Goal: Information Seeking & Learning: Learn about a topic

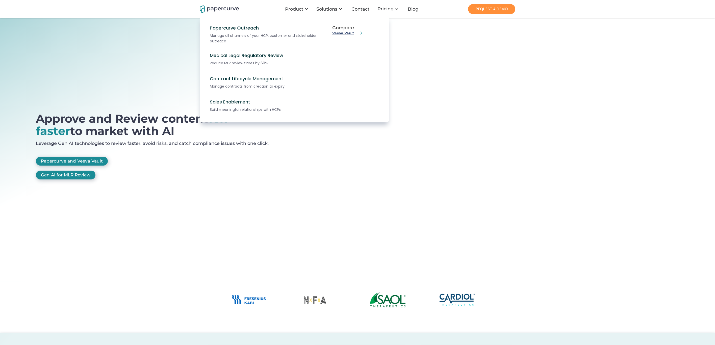
click at [344, 33] on link "Veeva Vault" at bounding box center [347, 33] width 31 height 5
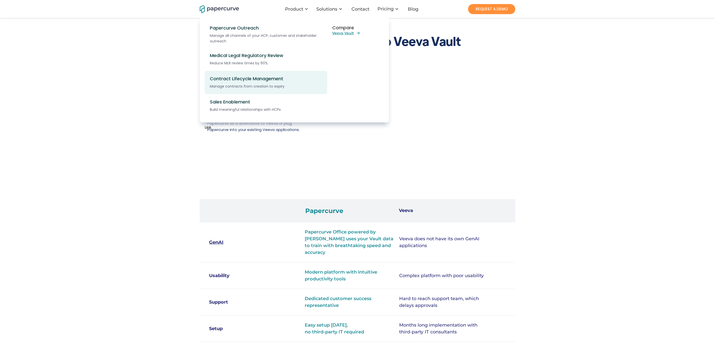
click at [235, 82] on div "Contract Lifecycle Management" at bounding box center [269, 79] width 118 height 6
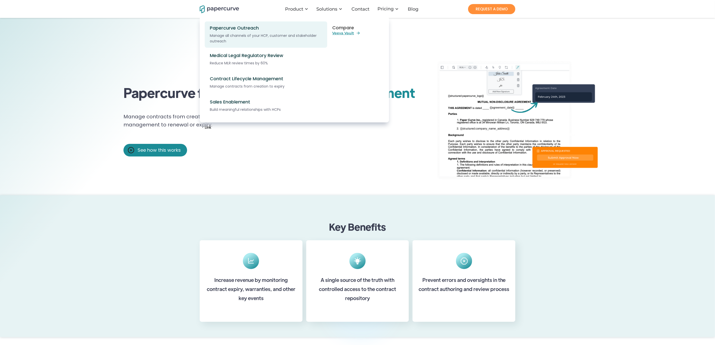
click at [243, 33] on strong "Manage all channels of your HCP, customer and stakeholder outreach" at bounding box center [263, 38] width 107 height 11
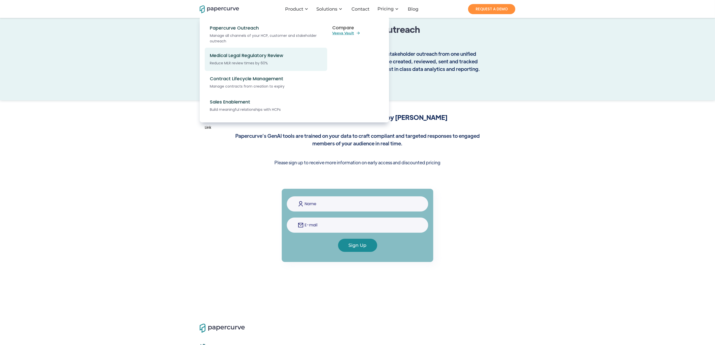
click at [239, 57] on div "Medical Legal Regulatory Review" at bounding box center [269, 56] width 118 height 6
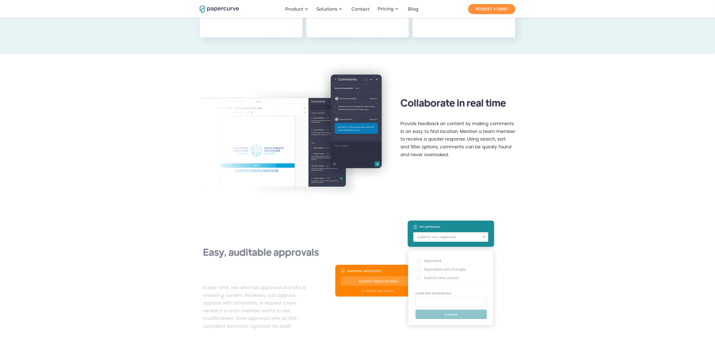
scroll to position [286, 0]
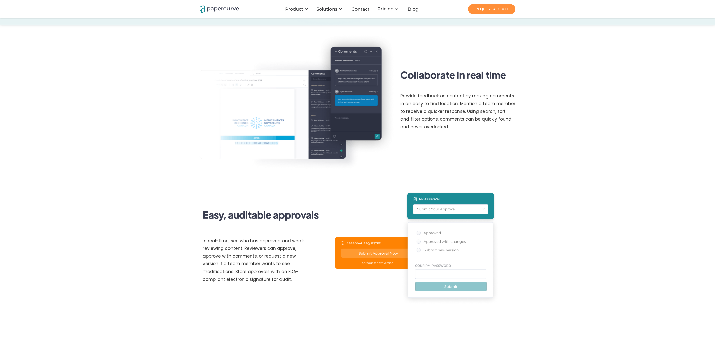
click at [355, 105] on img at bounding box center [298, 102] width 196 height 137
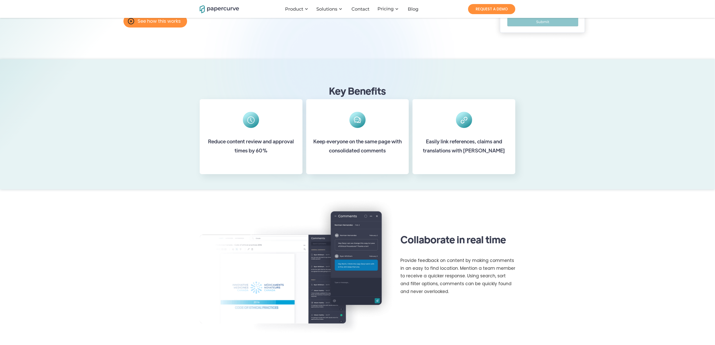
scroll to position [0, 0]
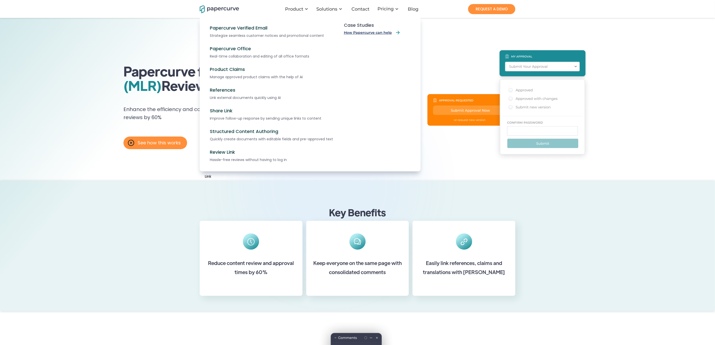
click at [374, 33] on link "How Papercurve can help" at bounding box center [372, 33] width 57 height 6
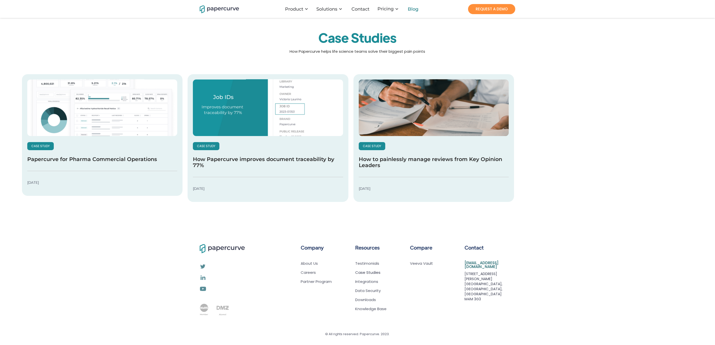
click at [415, 9] on div "Blog" at bounding box center [413, 9] width 11 height 5
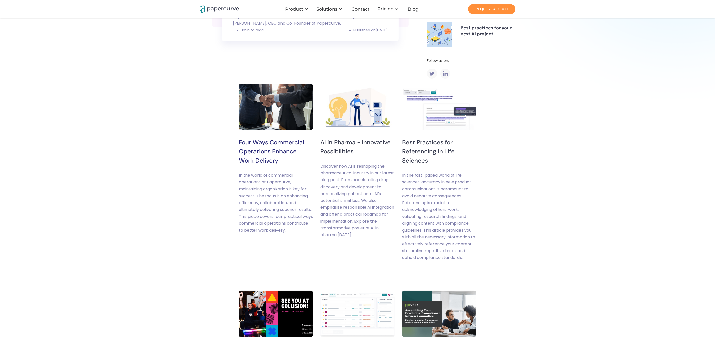
scroll to position [134, 0]
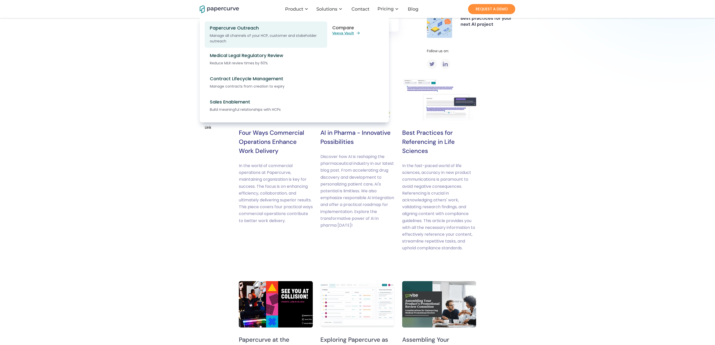
click at [220, 35] on strong "Manage all channels of your HCP, customer and stakeholder outreach" at bounding box center [263, 38] width 107 height 11
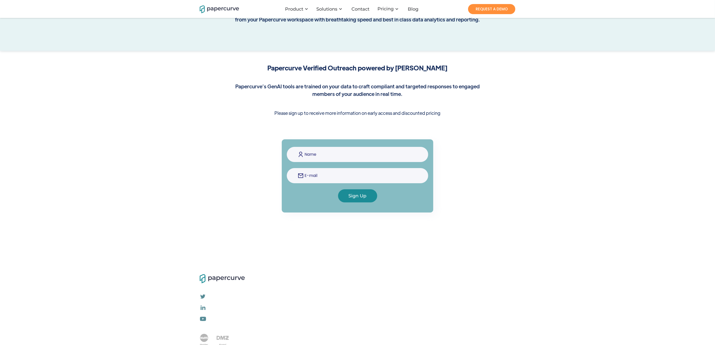
scroll to position [82, 0]
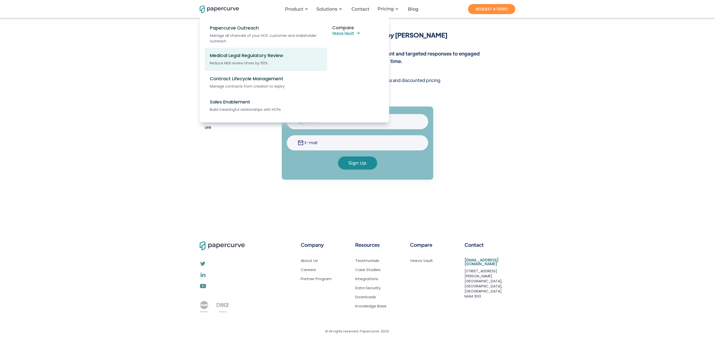
click at [237, 61] on div "Reduce MLR review times by 60%" at bounding box center [269, 63] width 118 height 6
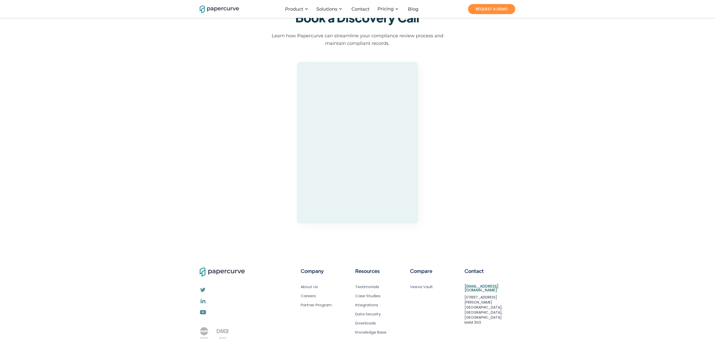
scroll to position [1026, 0]
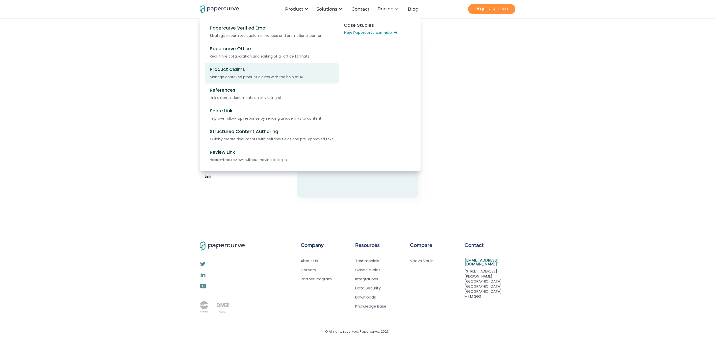
click at [226, 74] on div "Manage approved product claims with the help of AI" at bounding box center [273, 77] width 126 height 6
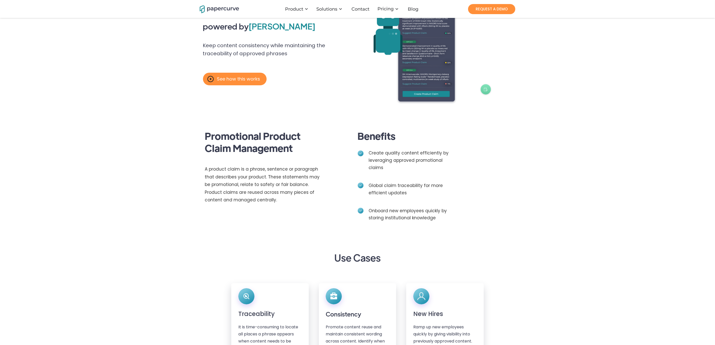
scroll to position [96, 0]
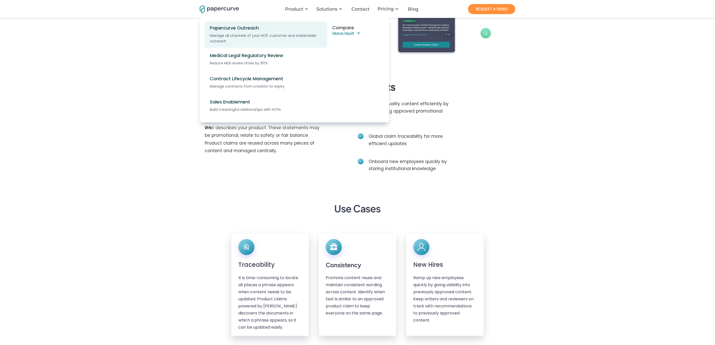
click at [268, 34] on strong "Manage all channels of your HCP, customer and stakeholder outreach" at bounding box center [263, 38] width 107 height 11
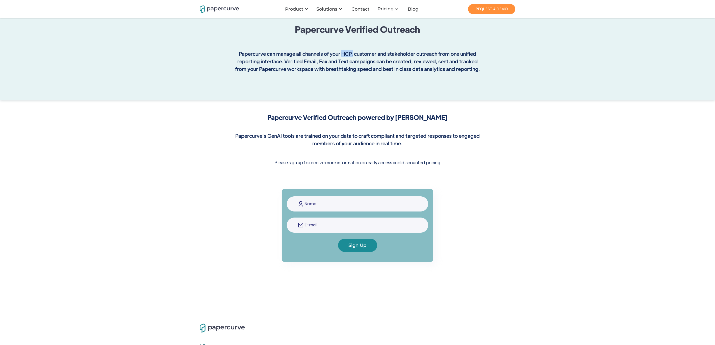
drag, startPoint x: 353, startPoint y: 55, endPoint x: 341, endPoint y: 54, distance: 11.9
click at [341, 54] on strong "Papercurve can manage all channels of your HCP, customer and stakeholder outrea…" at bounding box center [357, 60] width 245 height 21
copy strong "HCP,"
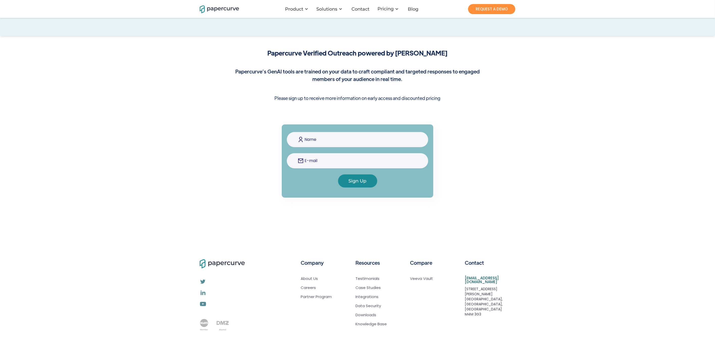
scroll to position [82, 0]
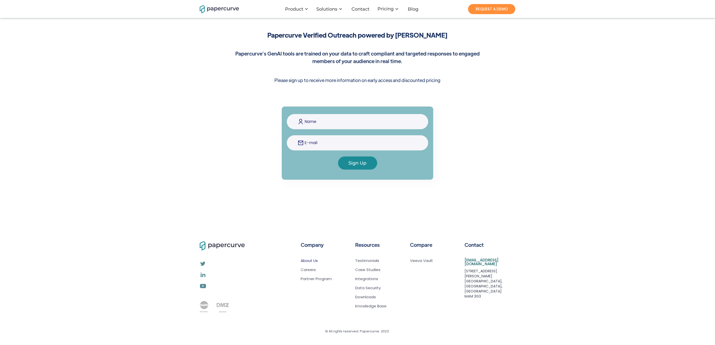
click at [311, 261] on link "About Us" at bounding box center [316, 260] width 31 height 5
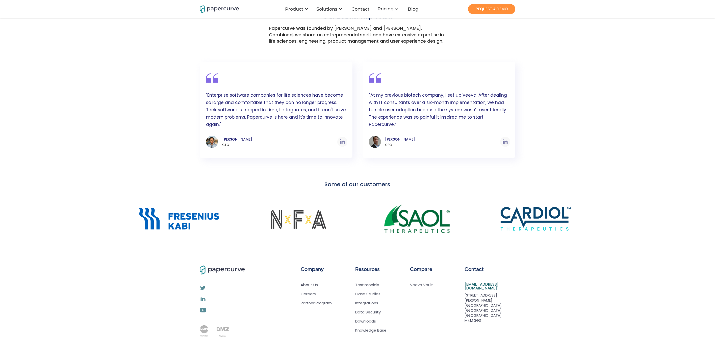
scroll to position [295, 0]
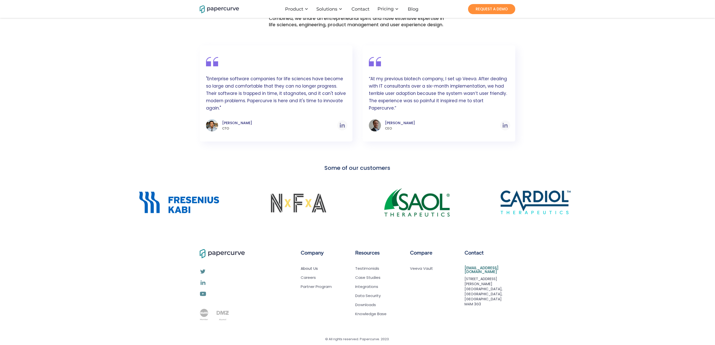
click at [181, 196] on img at bounding box center [179, 202] width 84 height 25
click at [336, 194] on div at bounding box center [298, 202] width 94 height 41
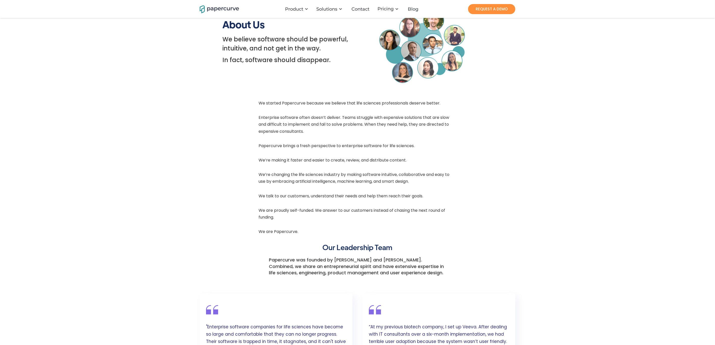
scroll to position [0, 0]
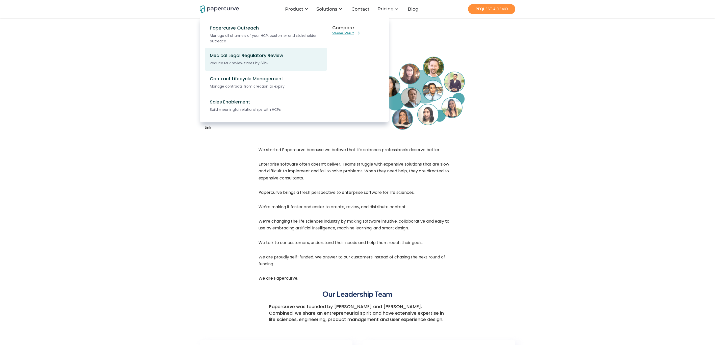
click at [228, 56] on div "Medical Legal Regulatory Review" at bounding box center [269, 56] width 118 height 6
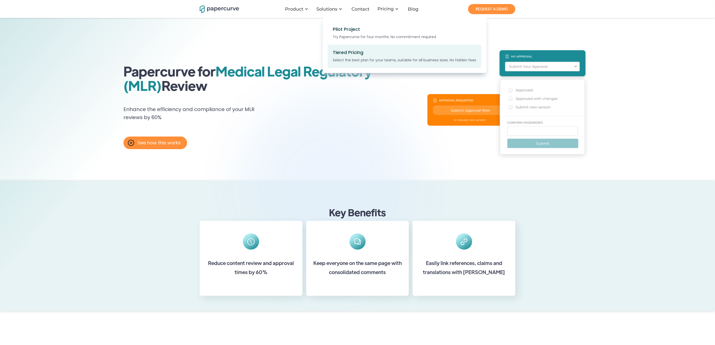
click at [343, 54] on div "Tiered Pricing" at bounding box center [348, 53] width 31 height 6
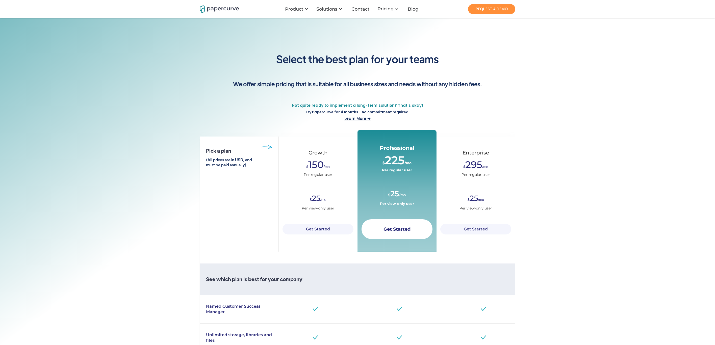
click at [318, 177] on div "Per regular user" at bounding box center [318, 175] width 29 height 6
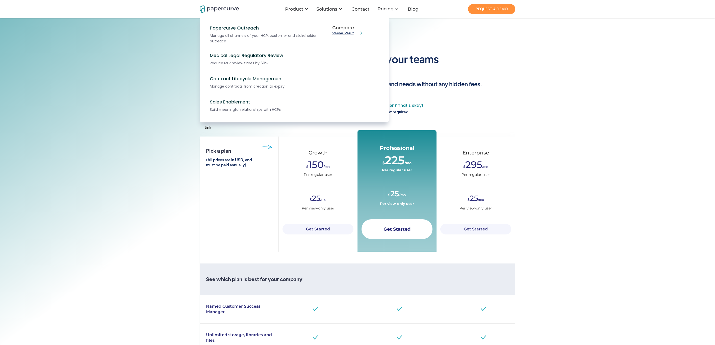
click at [345, 35] on link "Veeva Vault" at bounding box center [347, 33] width 31 height 5
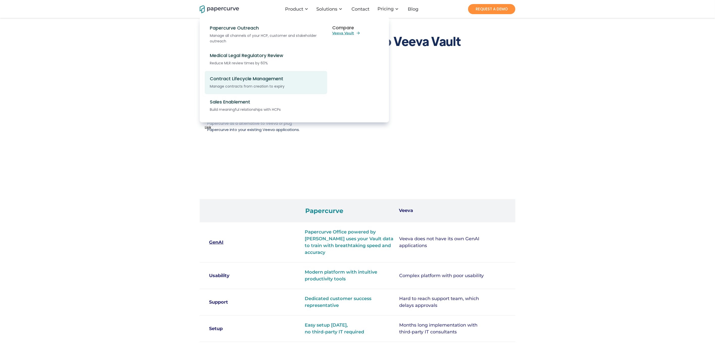
click at [247, 84] on div "Manage contracts from creation to expiry" at bounding box center [269, 87] width 118 height 6
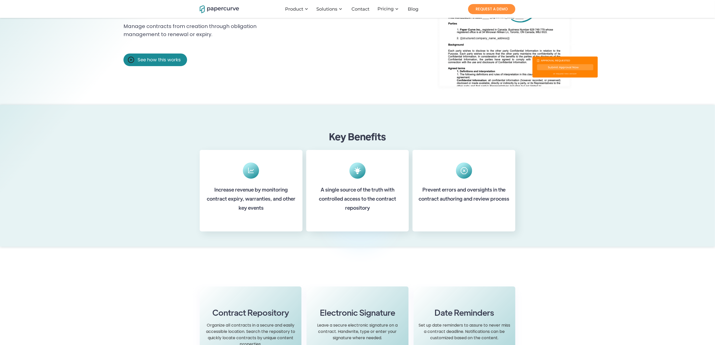
scroll to position [96, 0]
